Goal: Transaction & Acquisition: Subscribe to service/newsletter

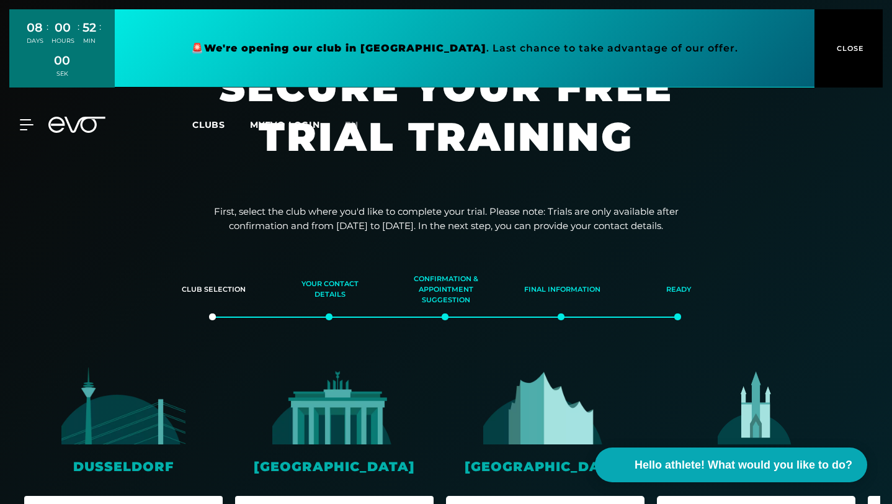
click at [513, 416] on img at bounding box center [545, 406] width 124 height 78
click at [646, 457] on span "Hello athlete! What would you like to do?" at bounding box center [744, 464] width 229 height 17
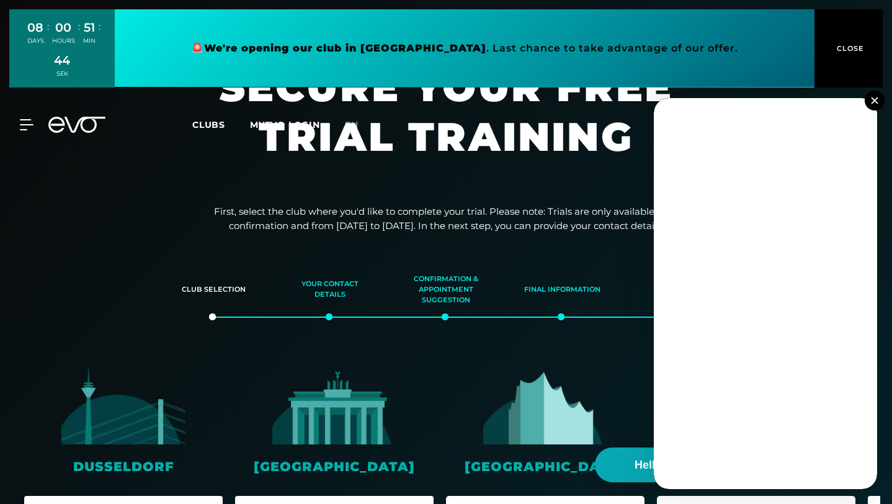
click at [875, 103] on img at bounding box center [874, 100] width 7 height 7
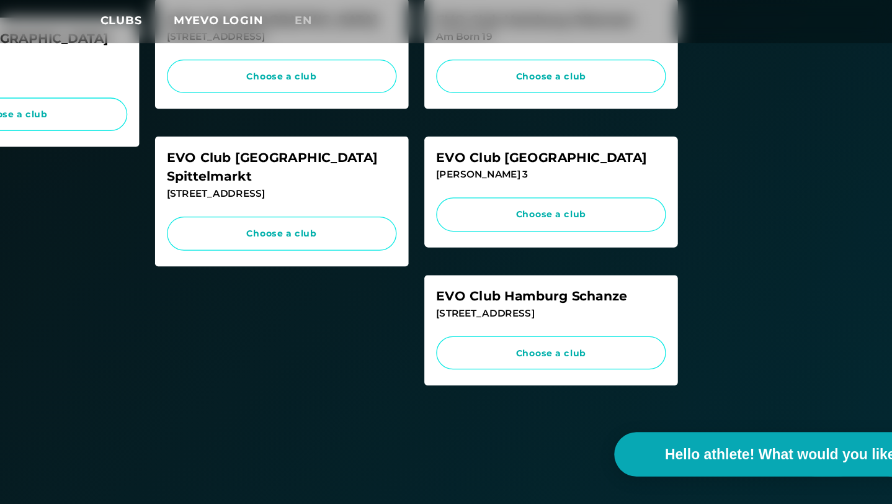
scroll to position [497, 0]
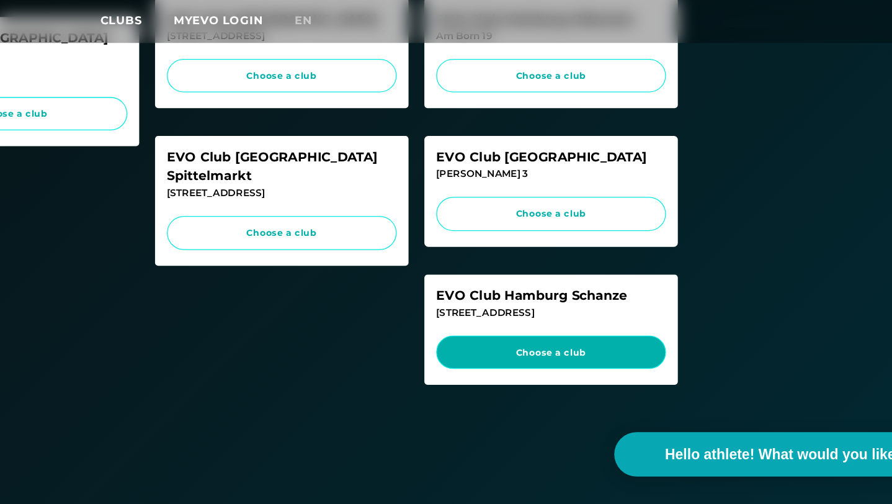
click at [525, 389] on font "Choose a club" at bounding box center [544, 384] width 55 height 9
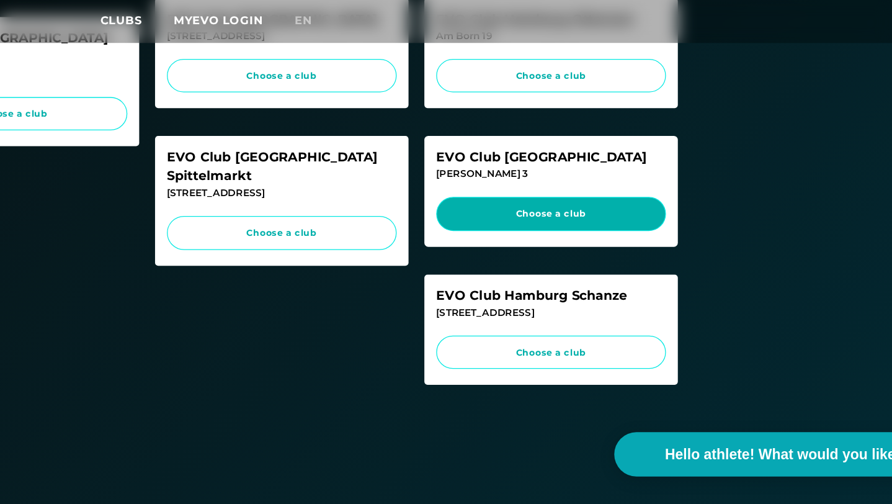
click at [539, 280] on font "Choose a club" at bounding box center [544, 276] width 55 height 9
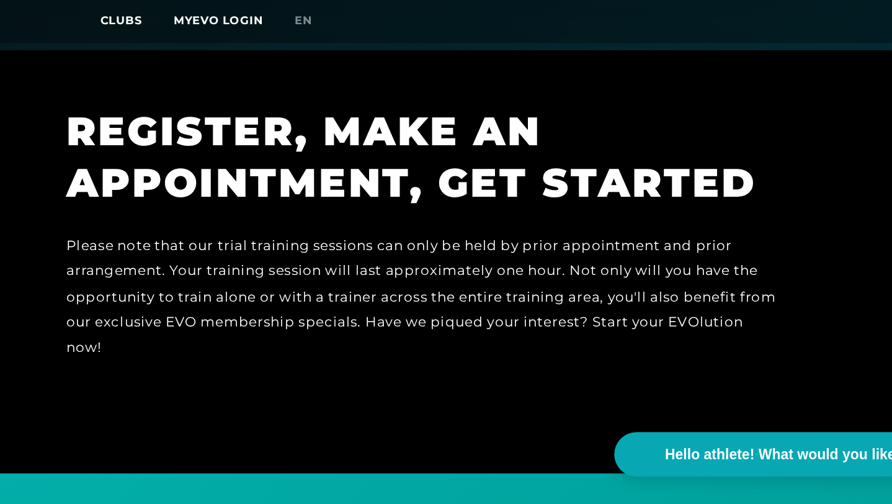
scroll to position [681, 0]
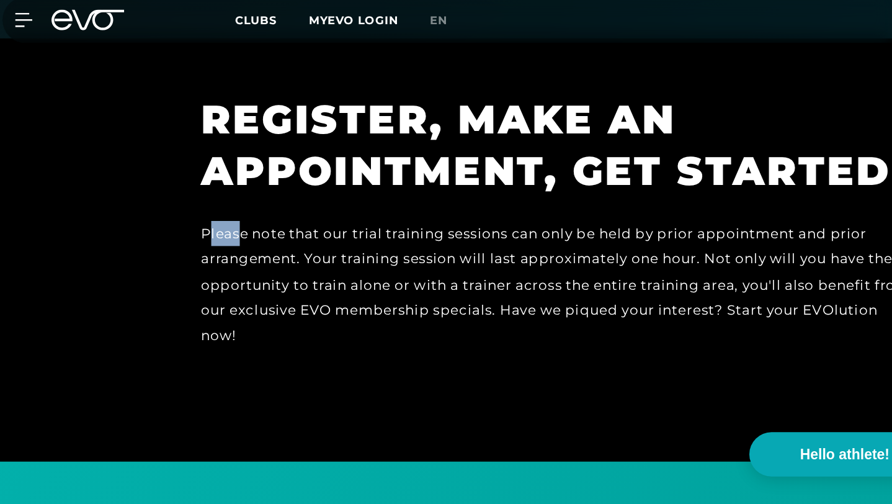
drag, startPoint x: 84, startPoint y: 294, endPoint x: 110, endPoint y: 300, distance: 27.3
click at [166, 300] on div "Please note that our trial training sessions can only be held by prior appointm…" at bounding box center [445, 342] width 558 height 120
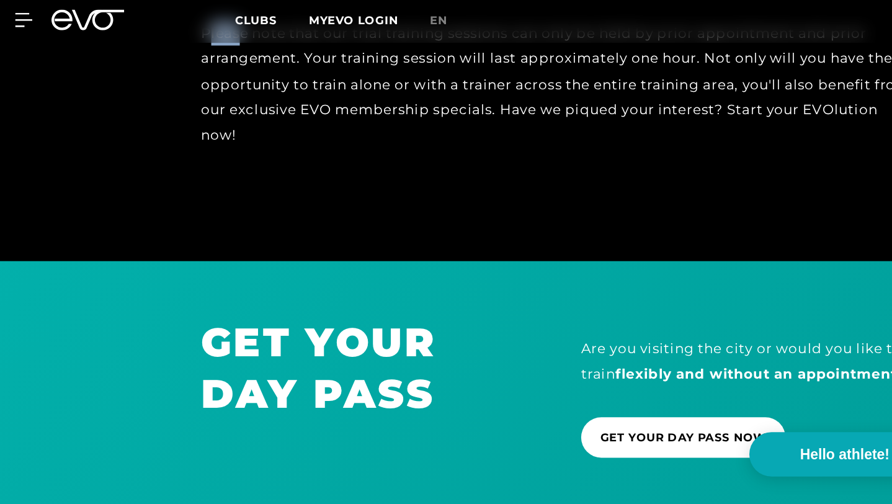
scroll to position [838, 0]
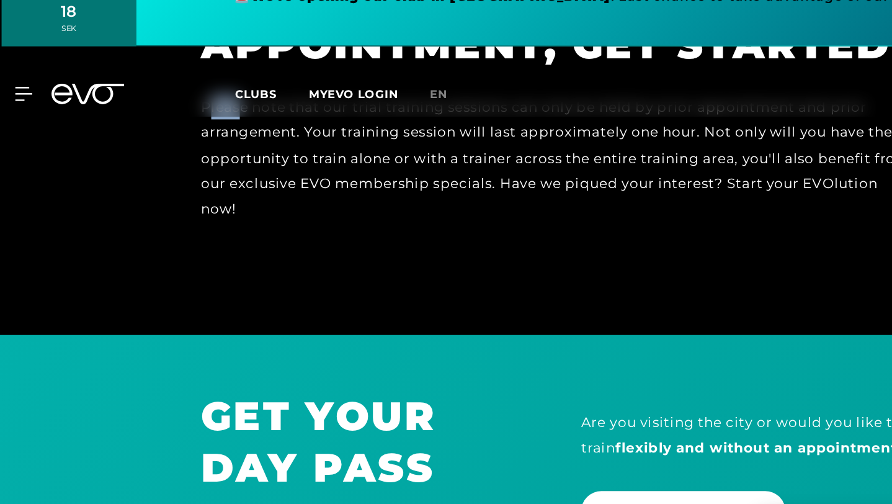
click at [166, 242] on div "Please note that our trial training sessions can only be held by prior appointm…" at bounding box center [445, 185] width 558 height 120
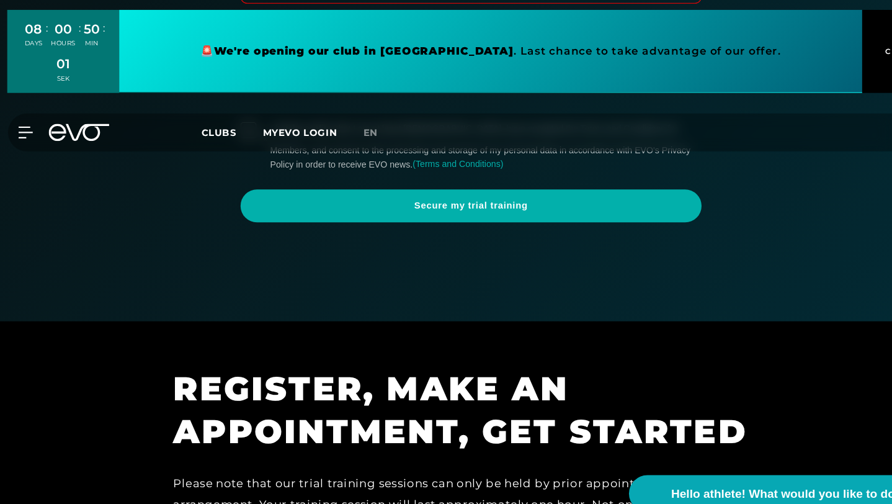
scroll to position [0, 0]
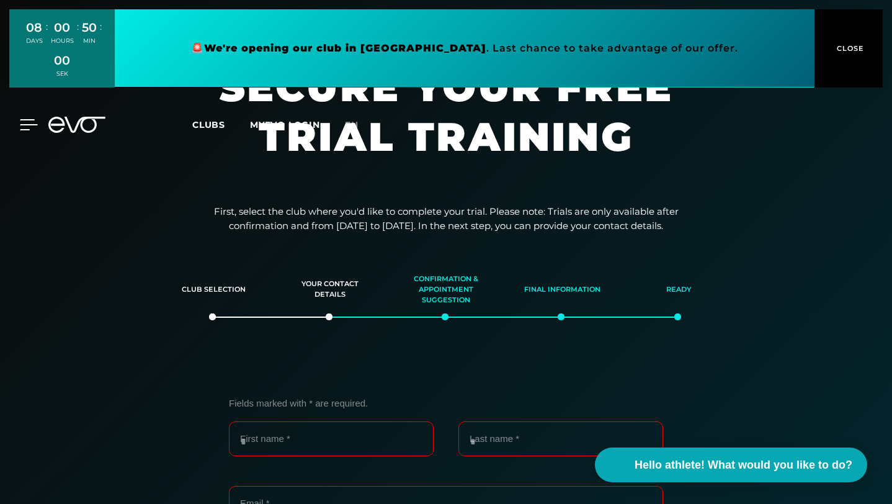
click at [21, 122] on icon at bounding box center [29, 124] width 18 height 11
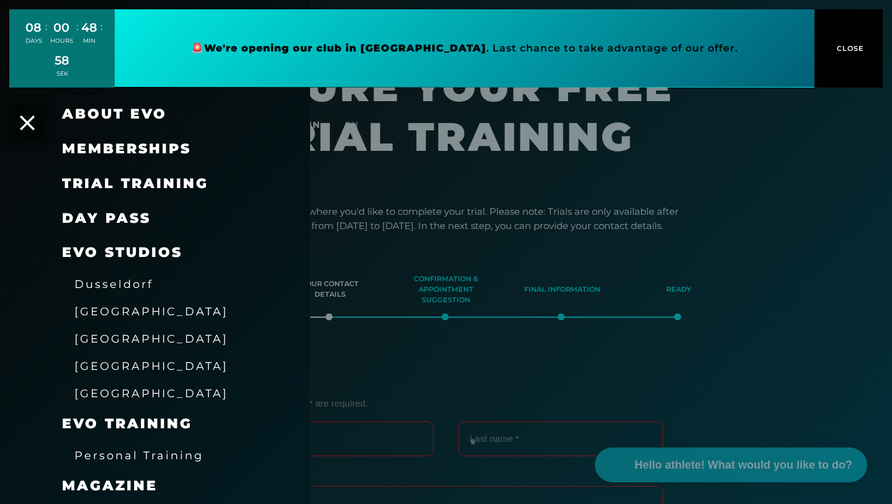
click at [102, 145] on font "Memberships" at bounding box center [126, 148] width 129 height 17
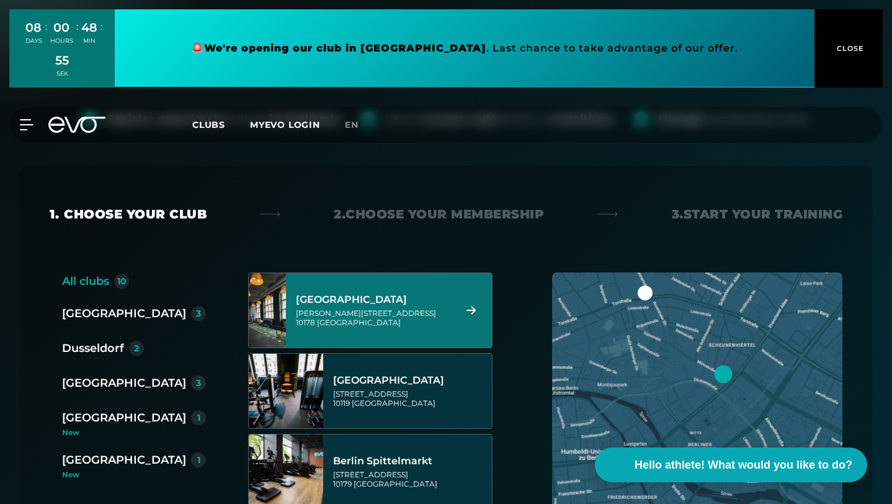
scroll to position [161, 0]
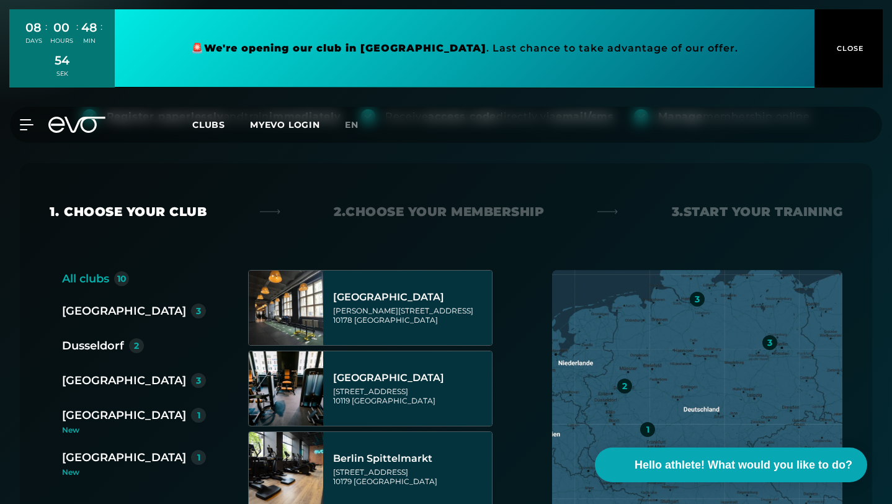
click at [94, 373] on font "[GEOGRAPHIC_DATA]" at bounding box center [124, 380] width 124 height 14
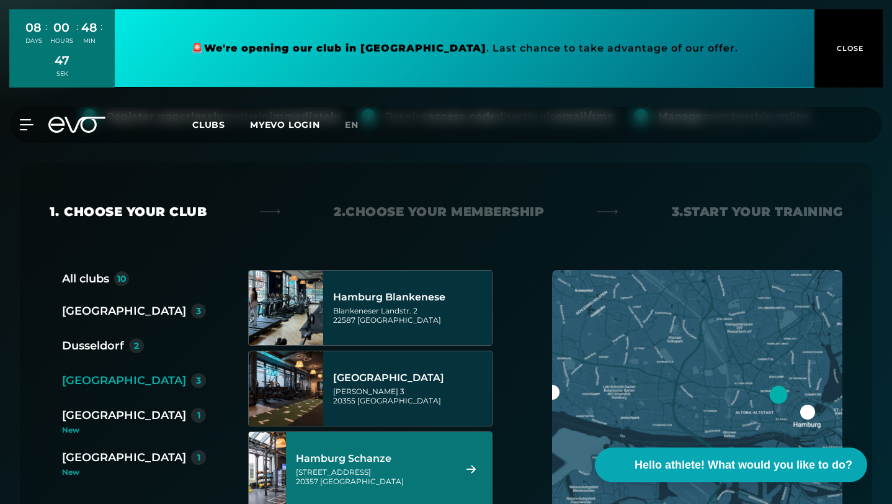
click at [347, 442] on div "Hamburg Schanze Kampstraße 15 20357 Hamburg" at bounding box center [373, 469] width 155 height 55
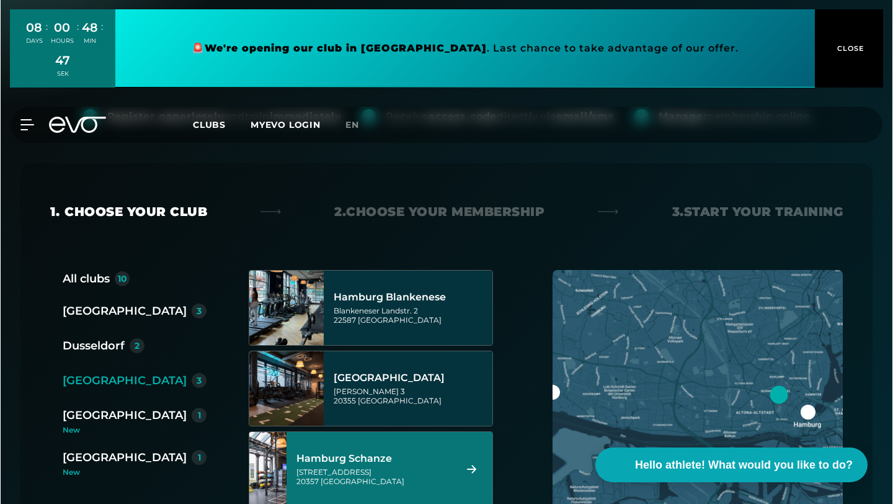
scroll to position [0, 0]
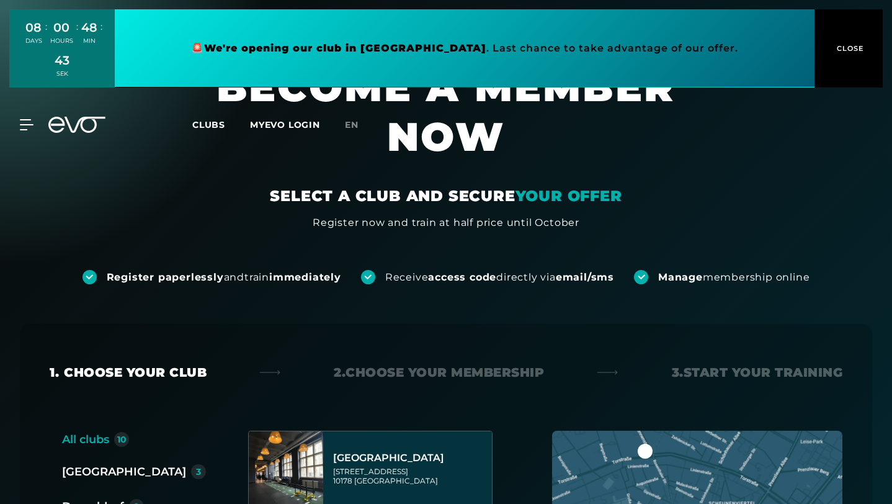
scroll to position [148, 0]
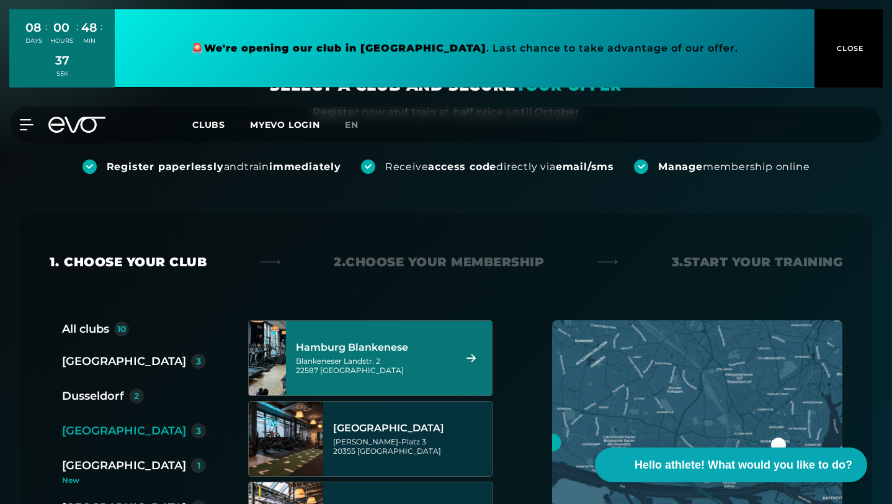
scroll to position [128, 0]
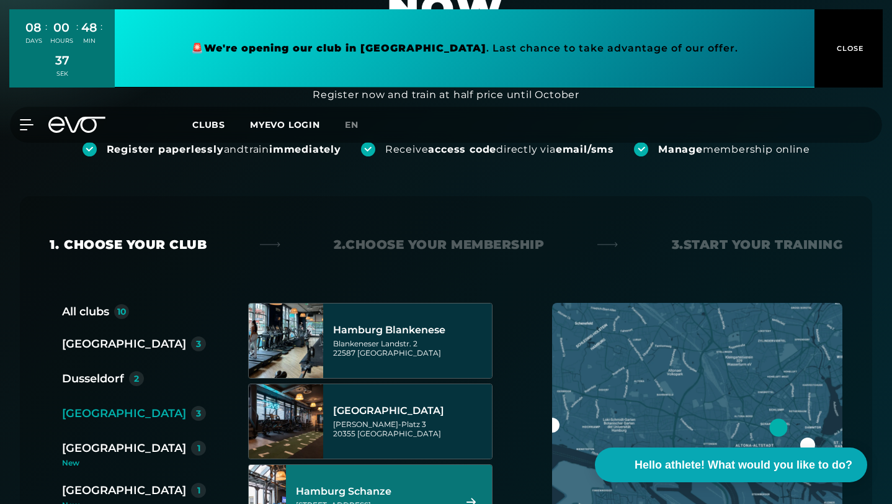
click at [384, 485] on font "Hamburg Schanze" at bounding box center [344, 491] width 96 height 12
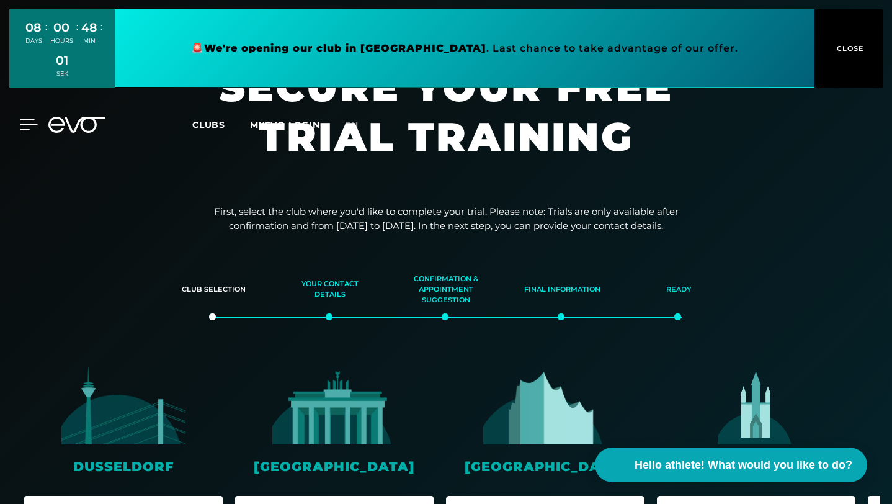
click at [31, 121] on icon at bounding box center [29, 124] width 18 height 11
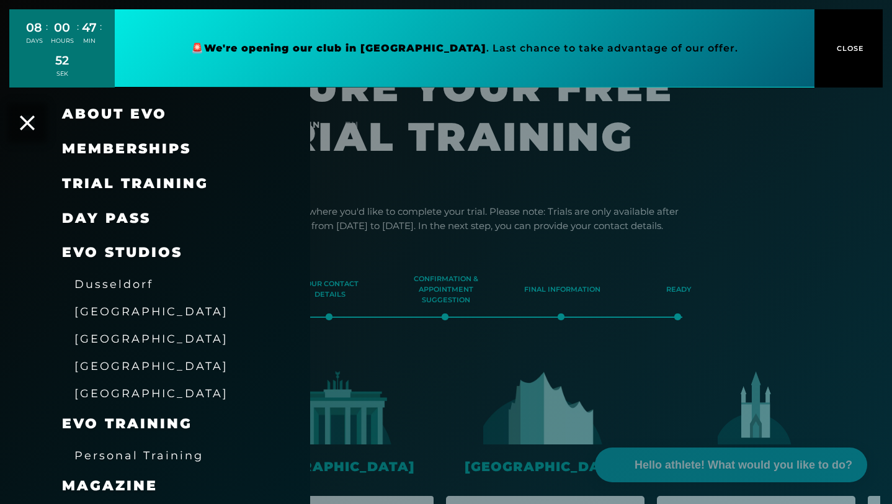
click at [91, 149] on font "Memberships" at bounding box center [126, 148] width 129 height 17
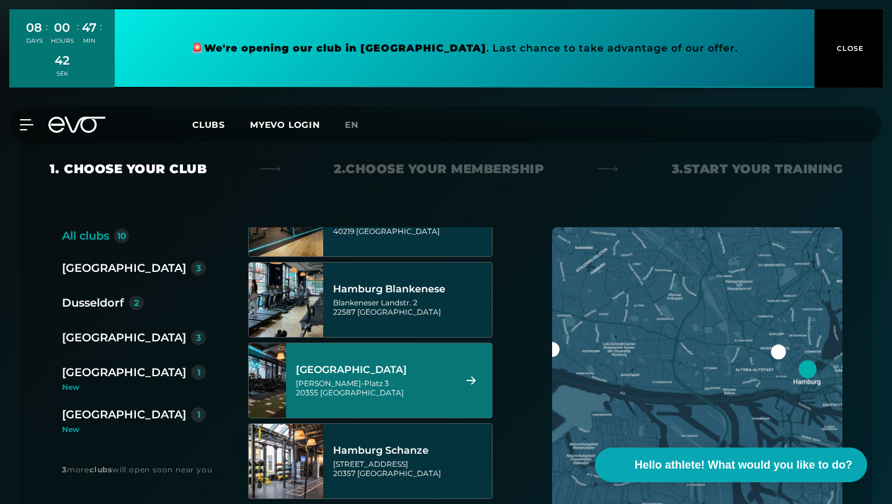
scroll to position [393, 0]
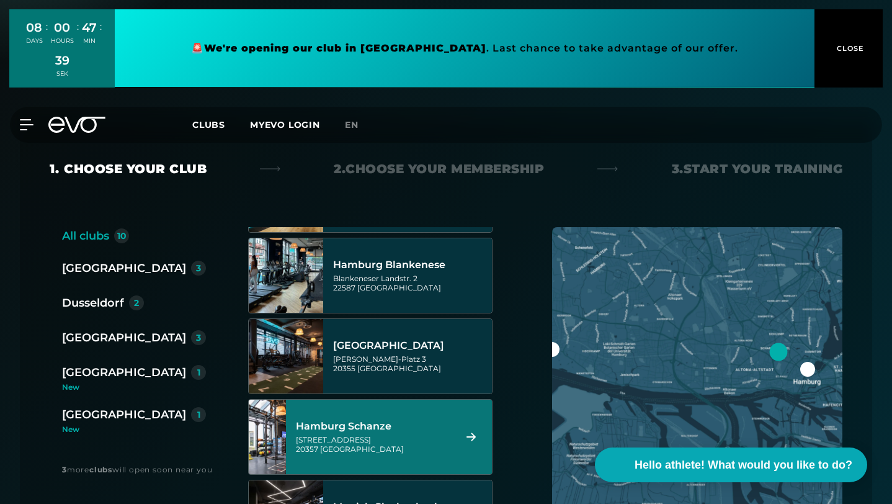
click at [365, 435] on div "[STREET_ADDRESS]" at bounding box center [373, 444] width 155 height 19
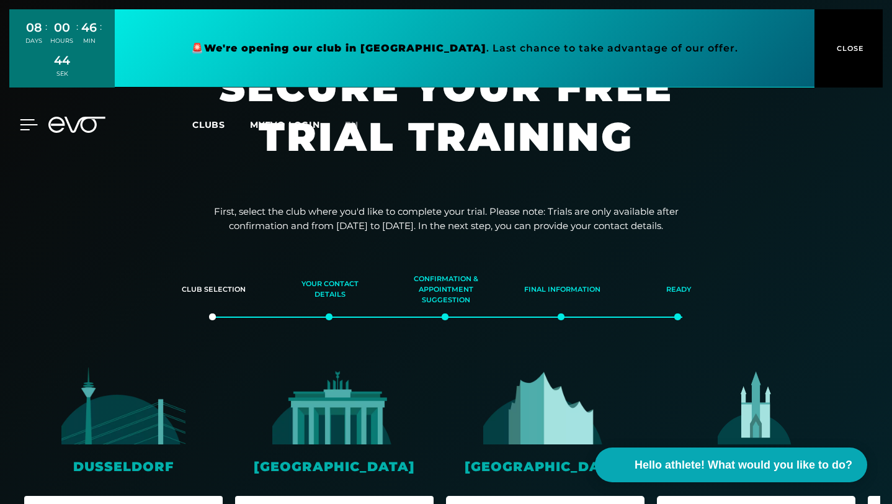
click at [26, 125] on icon at bounding box center [28, 125] width 17 height 10
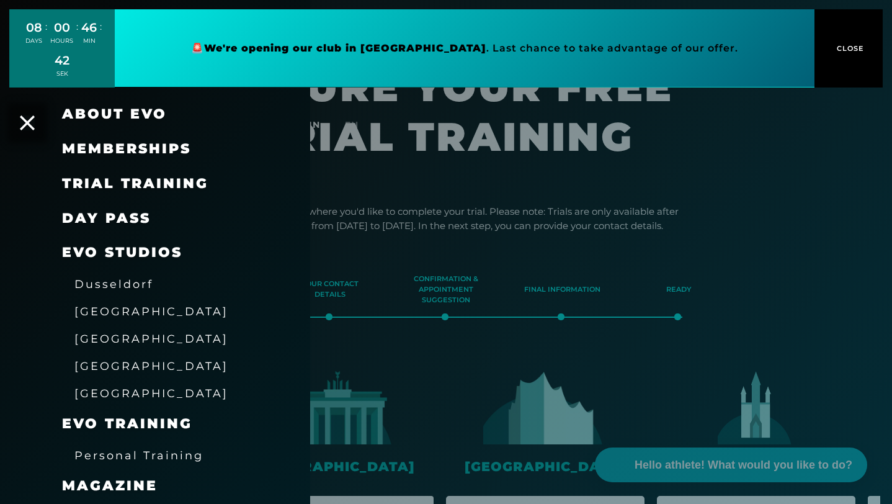
click at [99, 150] on font "Memberships" at bounding box center [126, 148] width 129 height 17
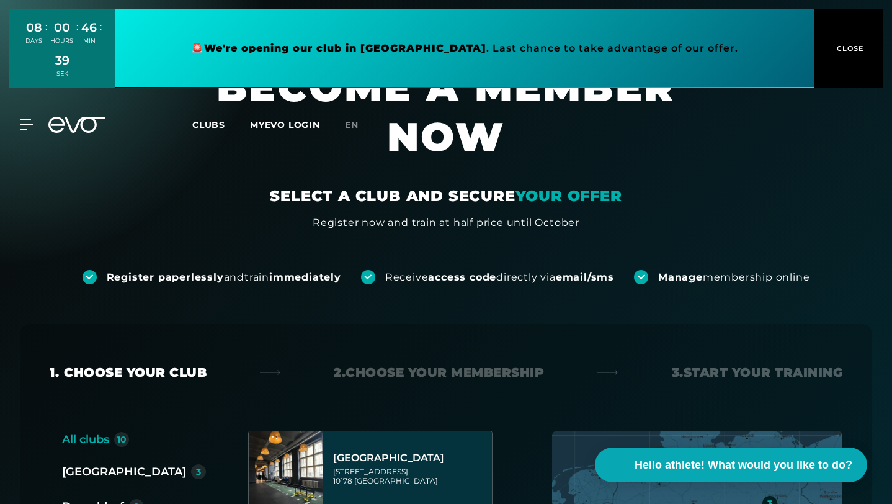
click at [594, 46] on link at bounding box center [465, 48] width 700 height 78
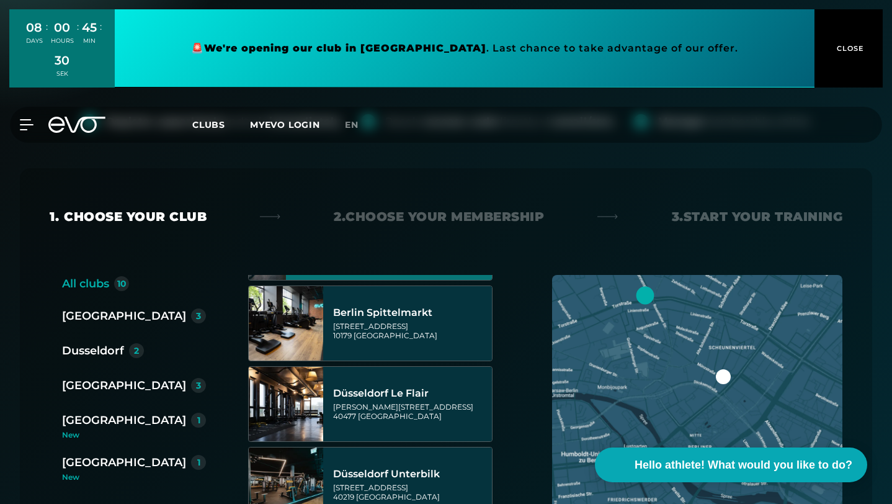
scroll to position [153, 0]
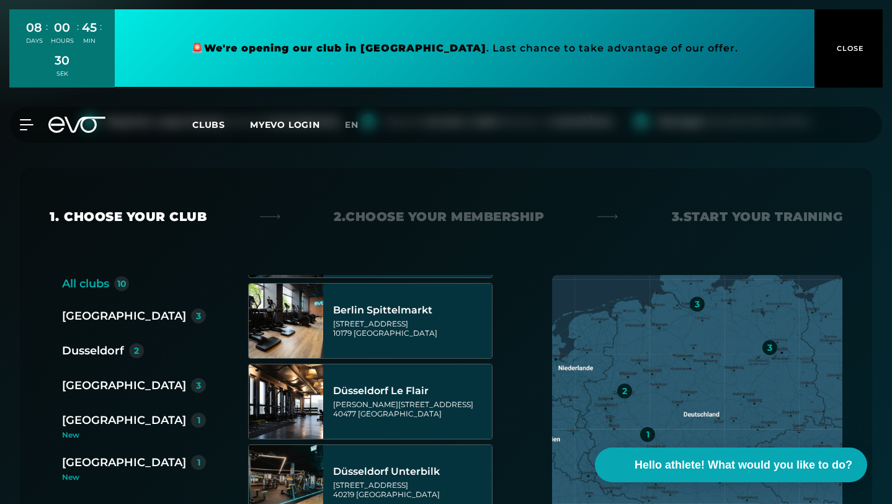
click at [102, 378] on font "[GEOGRAPHIC_DATA]" at bounding box center [124, 385] width 124 height 14
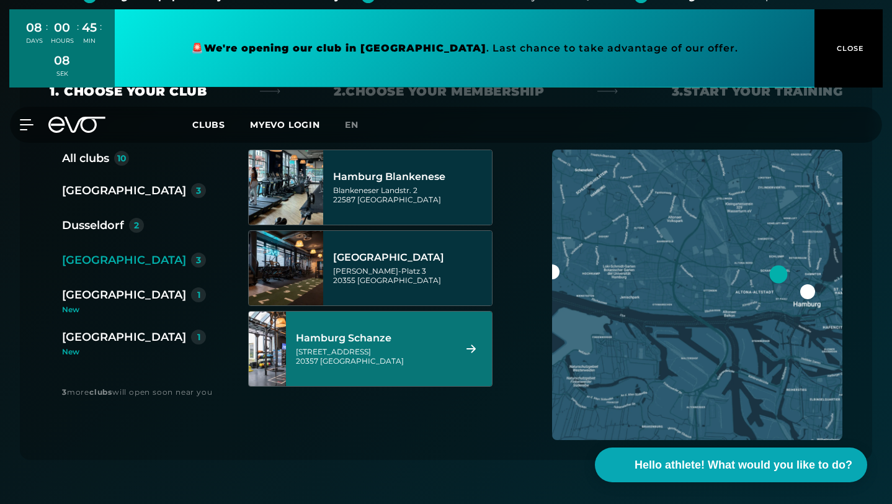
scroll to position [285, 0]
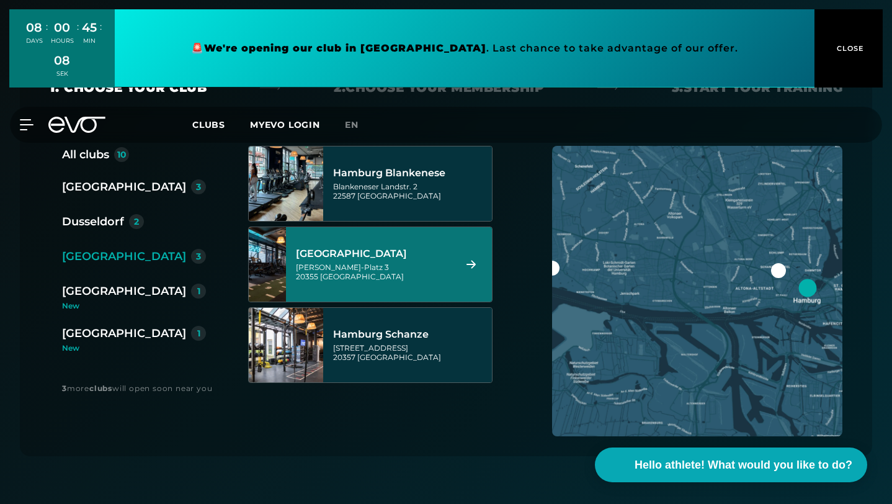
click at [383, 262] on div "[PERSON_NAME]-Platz 3 20355 [GEOGRAPHIC_DATA]" at bounding box center [373, 271] width 155 height 19
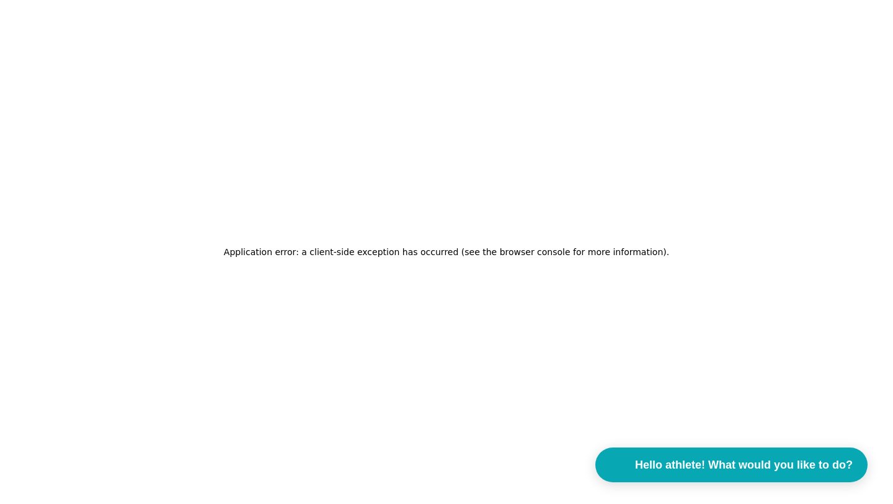
scroll to position [0, 0]
